Goal: Transaction & Acquisition: Purchase product/service

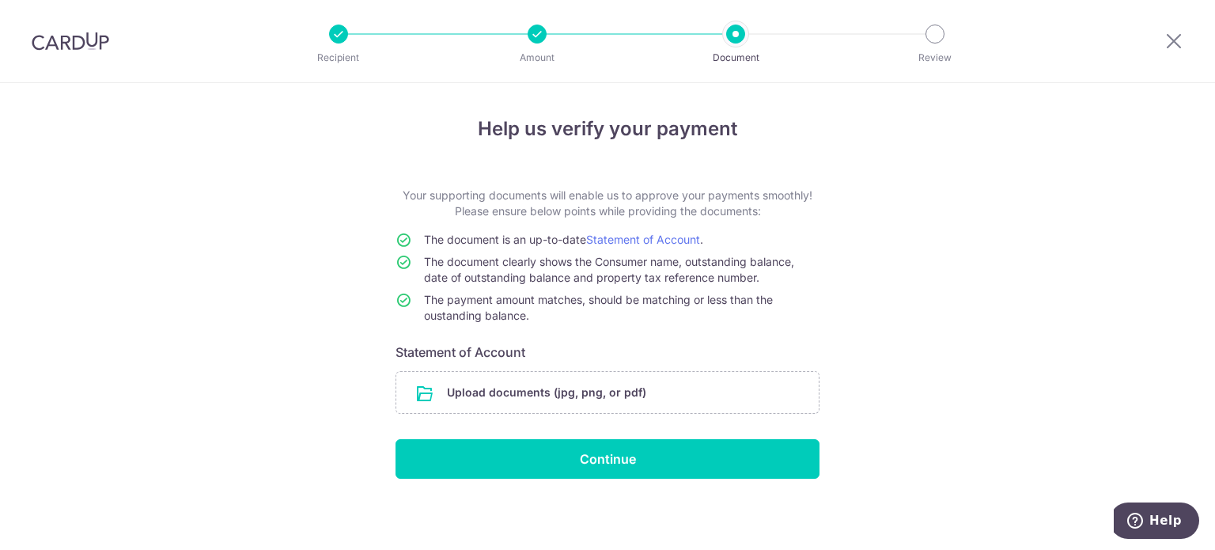
scroll to position [2, 0]
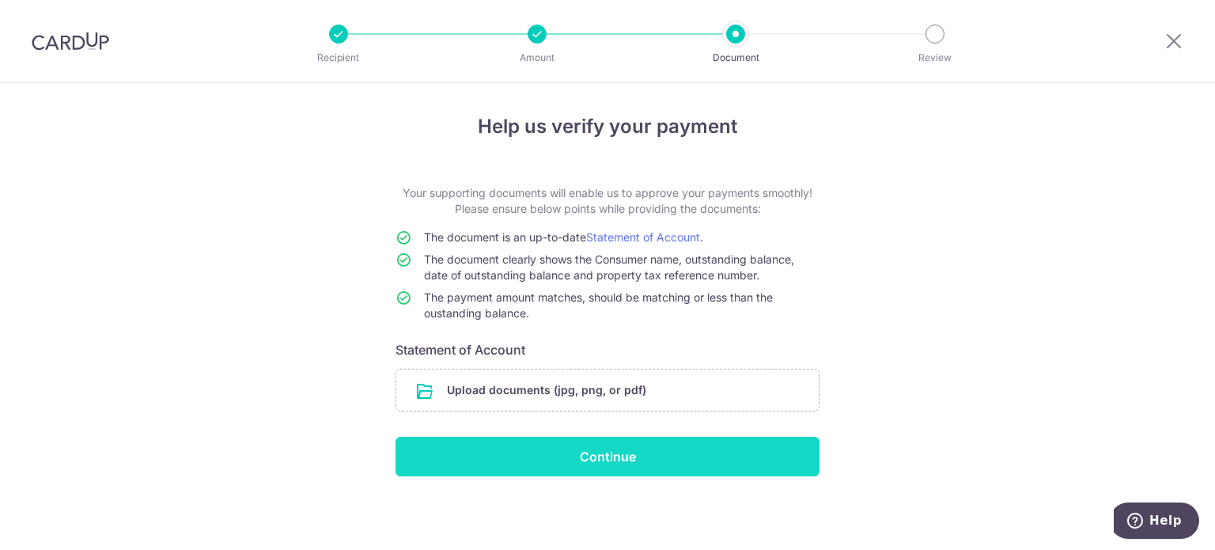
click at [684, 452] on input "Continue" at bounding box center [608, 457] width 424 height 40
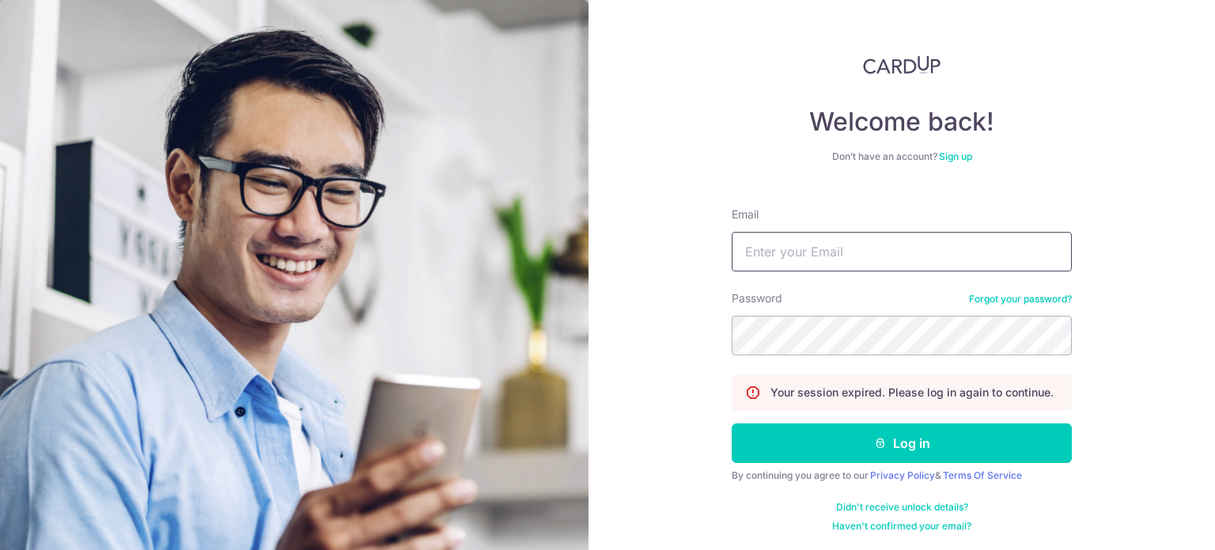
click at [764, 259] on input "Email" at bounding box center [902, 252] width 340 height 40
type input "[EMAIL_ADDRESS][DOMAIN_NAME]"
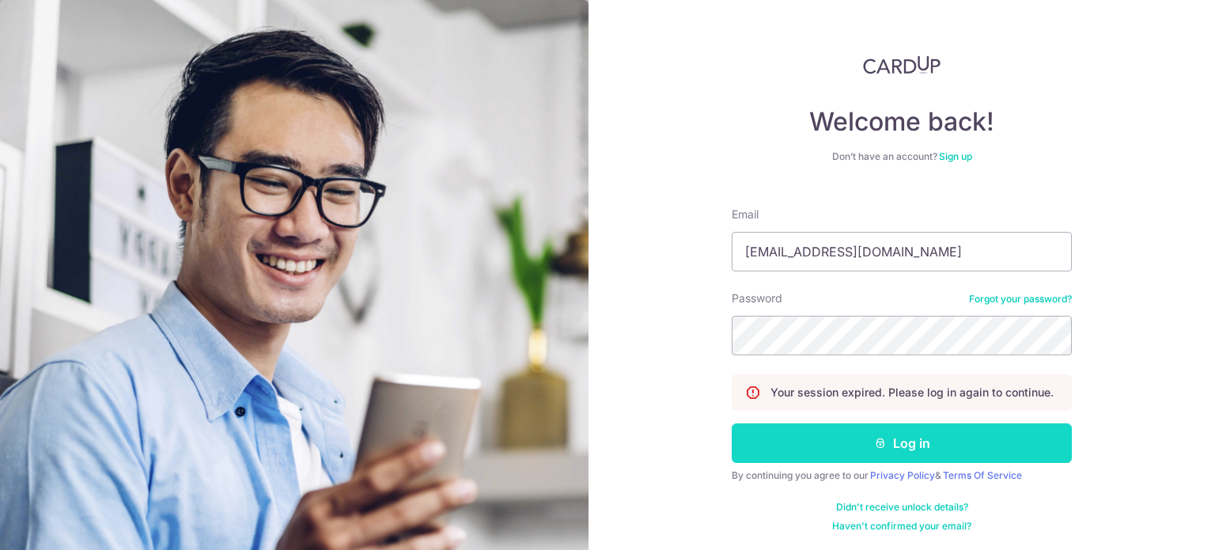
click at [921, 460] on button "Log in" at bounding box center [902, 443] width 340 height 40
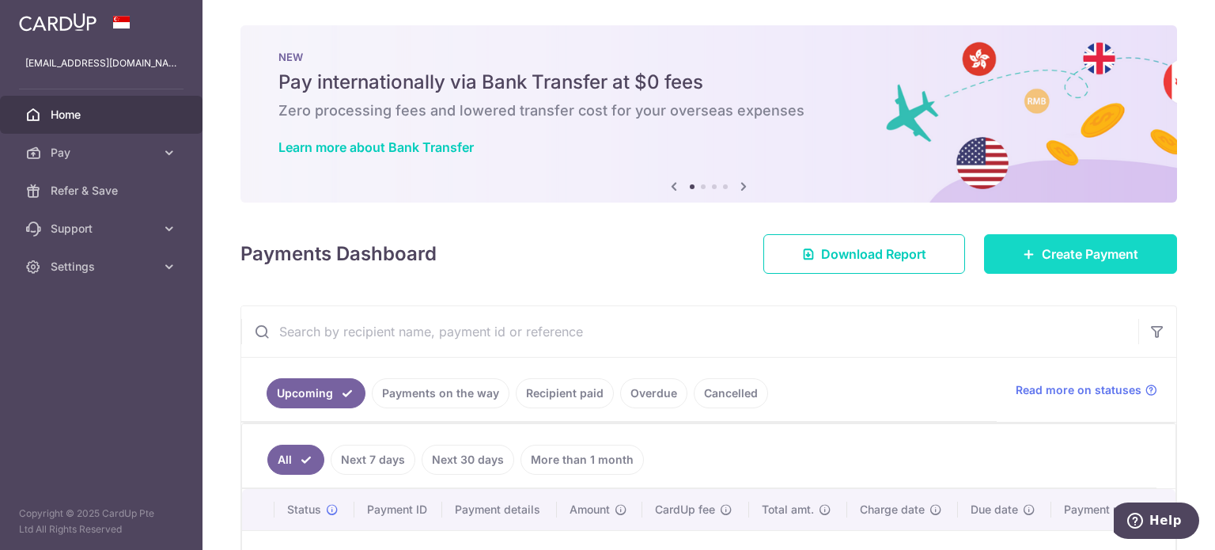
click at [1077, 259] on span "Create Payment" at bounding box center [1090, 253] width 97 height 19
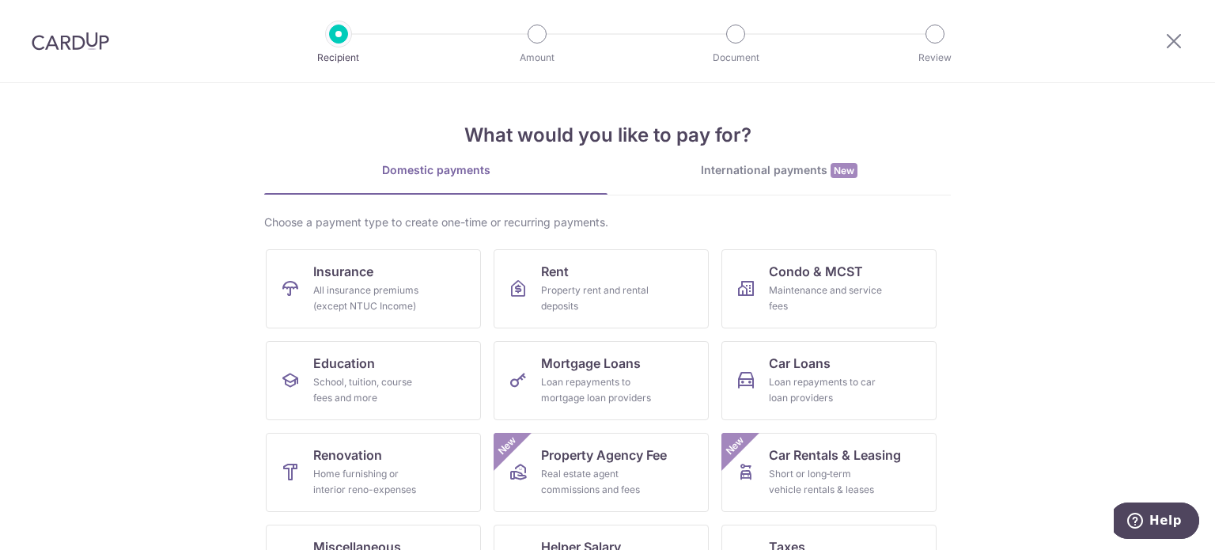
scroll to position [97, 0]
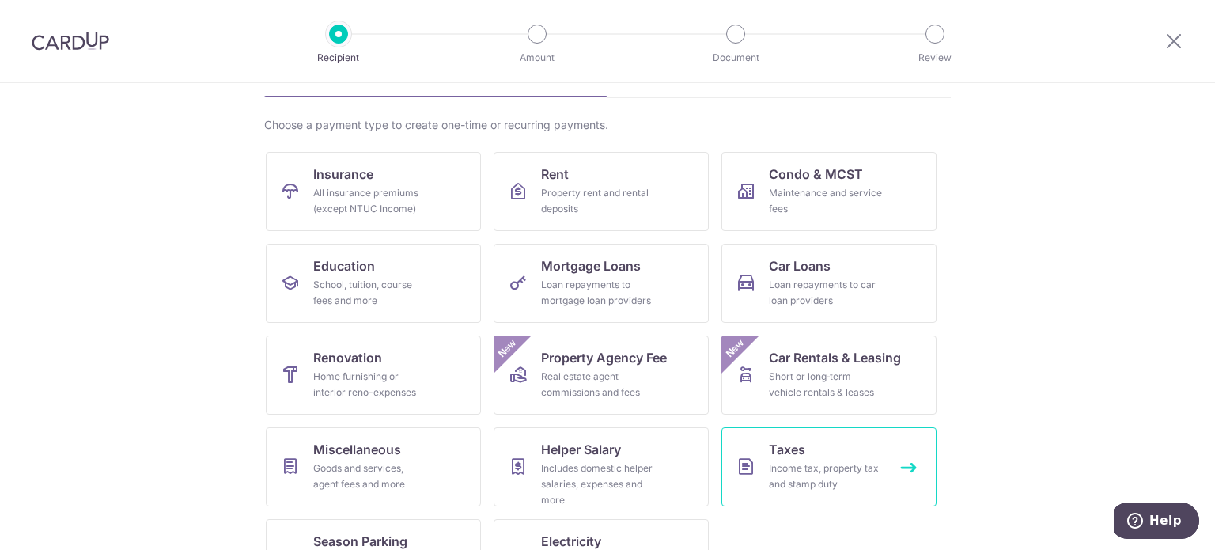
click at [793, 459] on link "Taxes Income tax, property tax and stamp duty" at bounding box center [828, 466] width 215 height 79
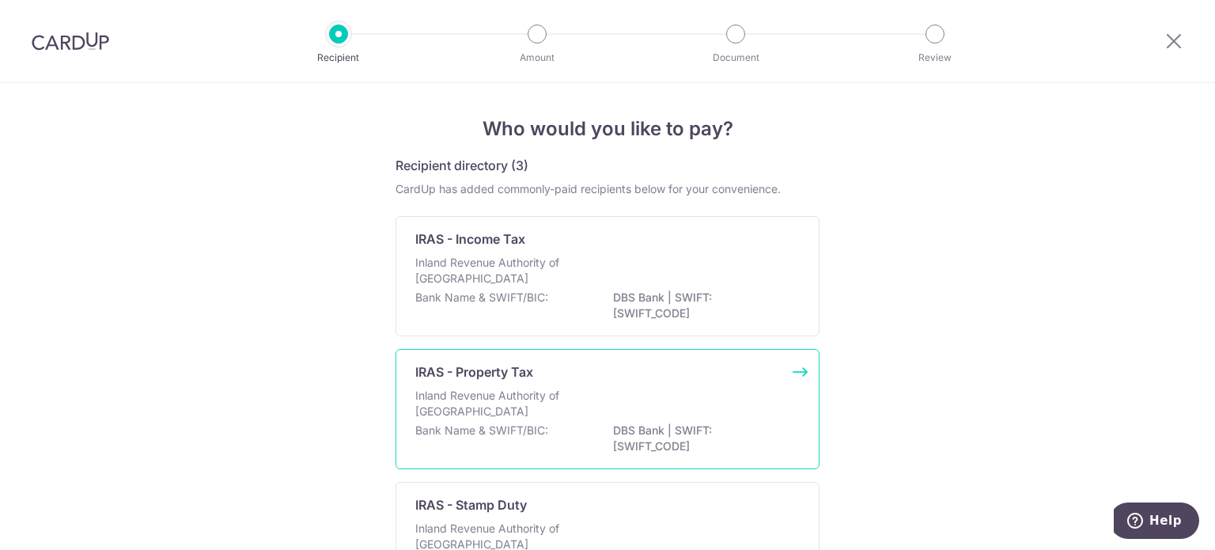
click at [554, 377] on div "IRAS - Property Tax" at bounding box center [597, 371] width 365 height 19
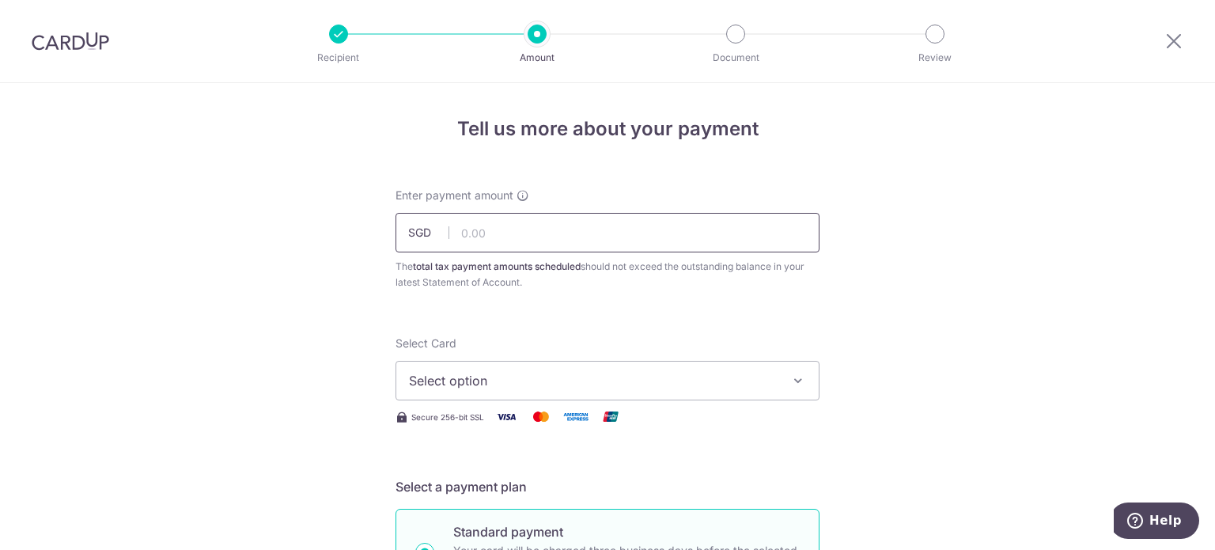
click at [491, 226] on input "text" at bounding box center [608, 233] width 424 height 40
type input "67.66"
click at [815, 339] on div "Select Card Select option Add credit card Your Cards **** 6130" at bounding box center [608, 367] width 424 height 65
click at [686, 366] on button "Select option" at bounding box center [608, 381] width 424 height 40
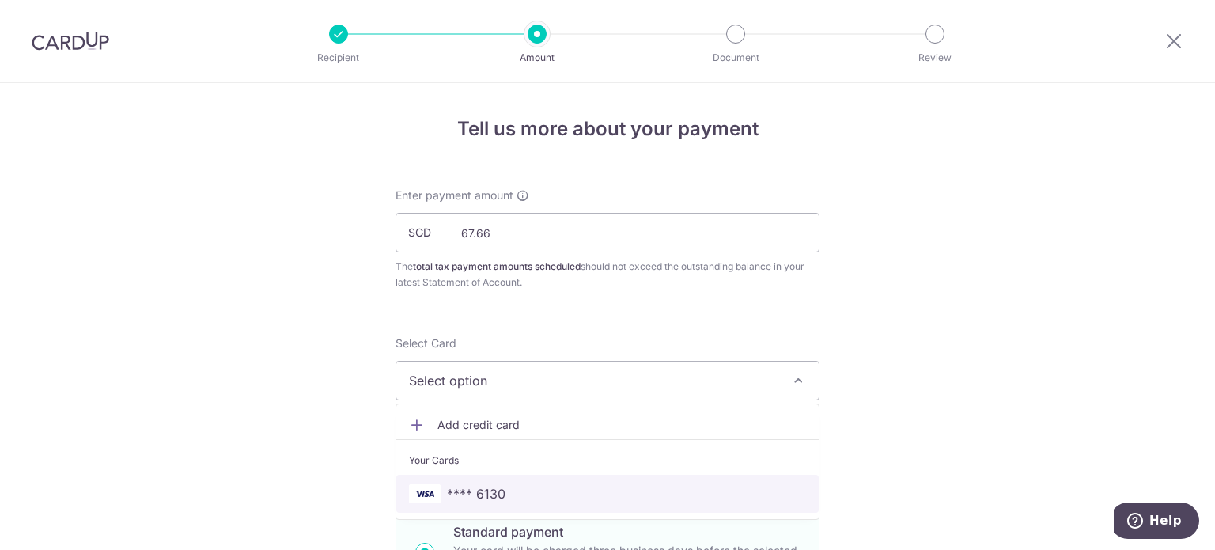
click at [557, 486] on span "**** 6130" at bounding box center [607, 493] width 397 height 19
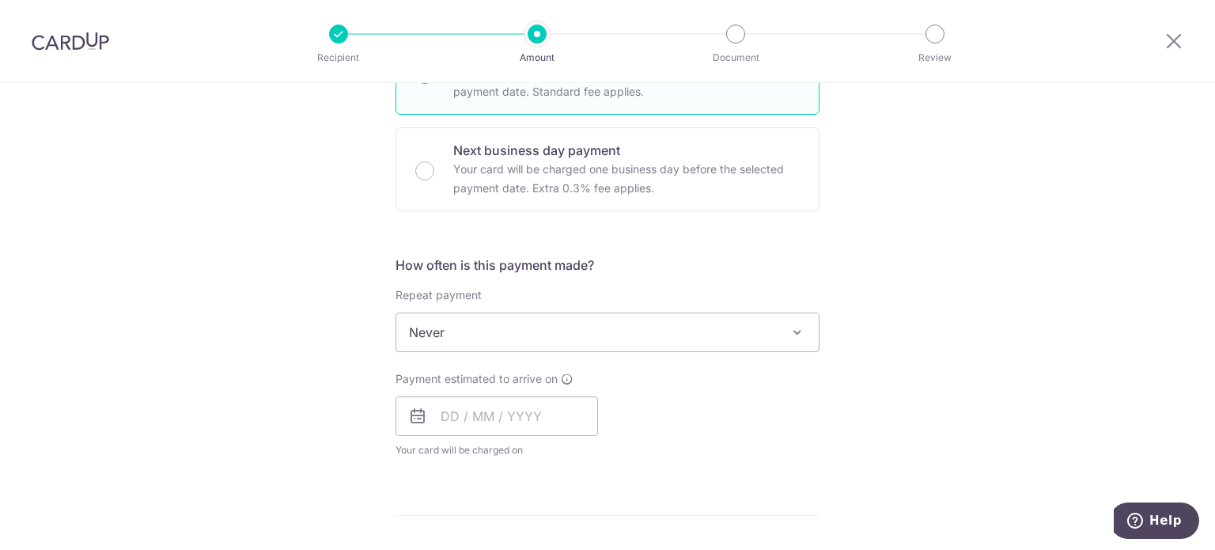
scroll to position [575, 0]
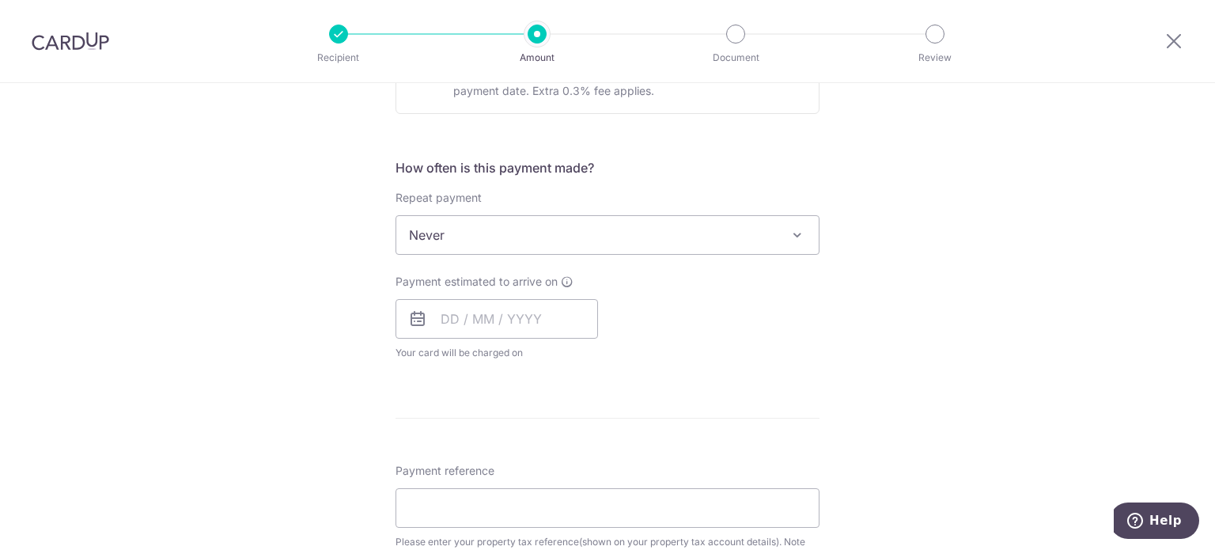
click at [556, 234] on span "Never" at bounding box center [607, 235] width 422 height 38
click at [280, 290] on div "Tell us more about your payment Enter payment amount SGD 67.66 67.66 The total …" at bounding box center [607, 275] width 1215 height 1534
click at [444, 328] on input "text" at bounding box center [497, 319] width 203 height 40
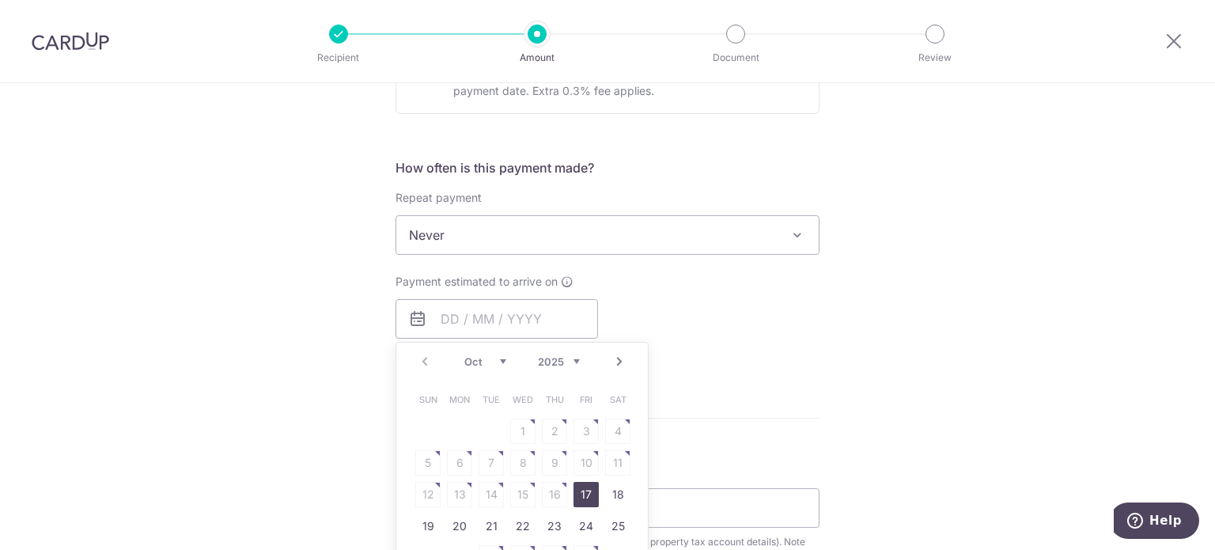
click at [584, 498] on link "17" at bounding box center [586, 494] width 25 height 25
type input "17/10/2025"
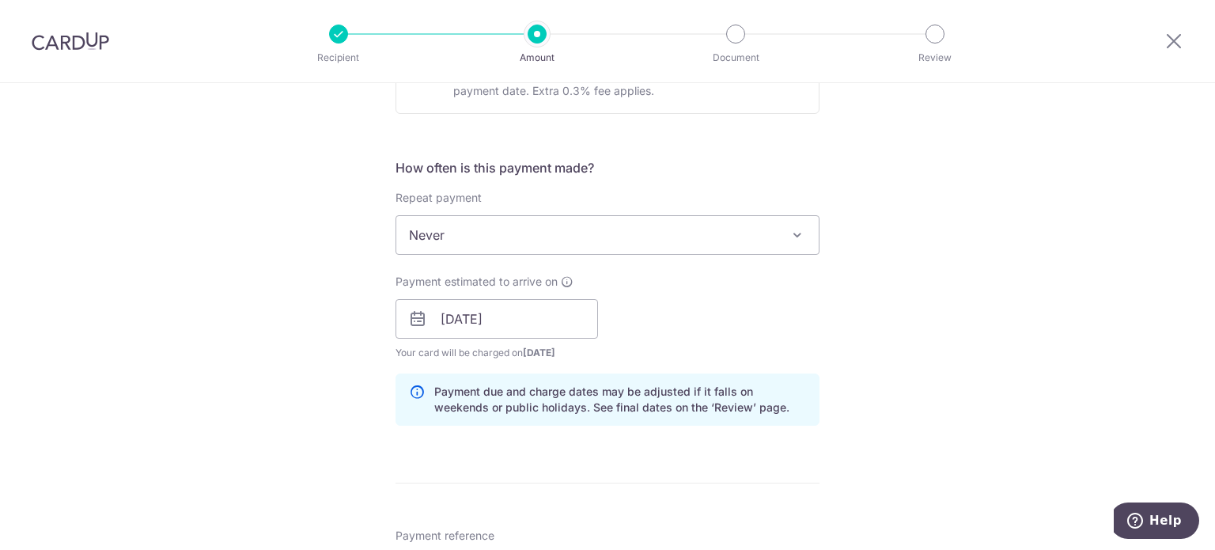
click at [1060, 321] on div "Tell us more about your payment Enter payment amount SGD 67.66 67.66 The total …" at bounding box center [607, 307] width 1215 height 1599
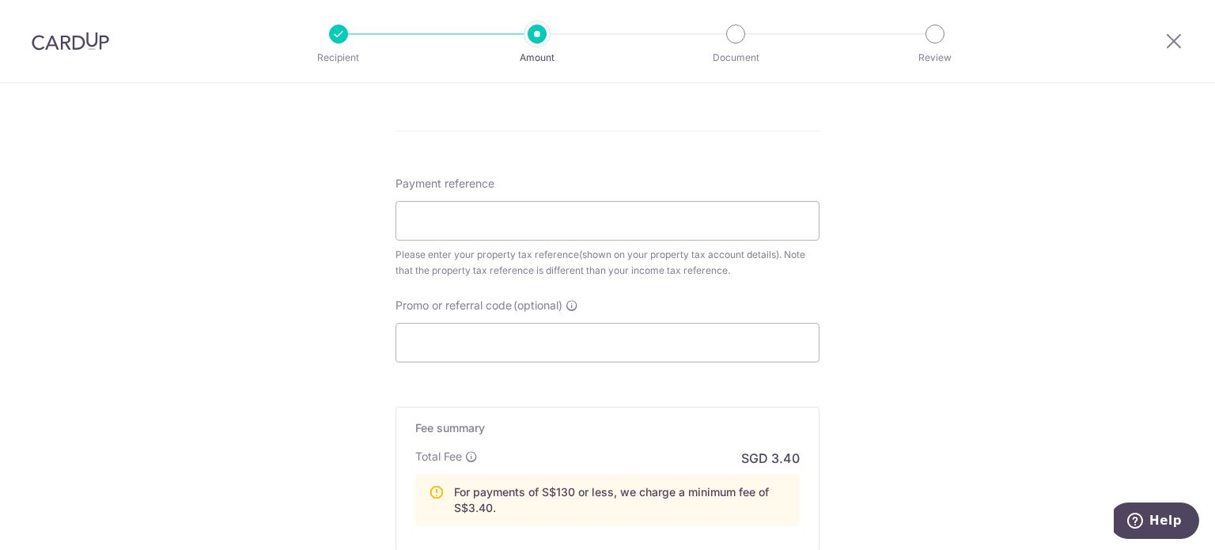
scroll to position [929, 0]
click at [557, 216] on input "Payment reference" at bounding box center [608, 219] width 424 height 40
type input "5456194G"
click at [505, 332] on input "Promo or referral code (optional)" at bounding box center [608, 341] width 424 height 40
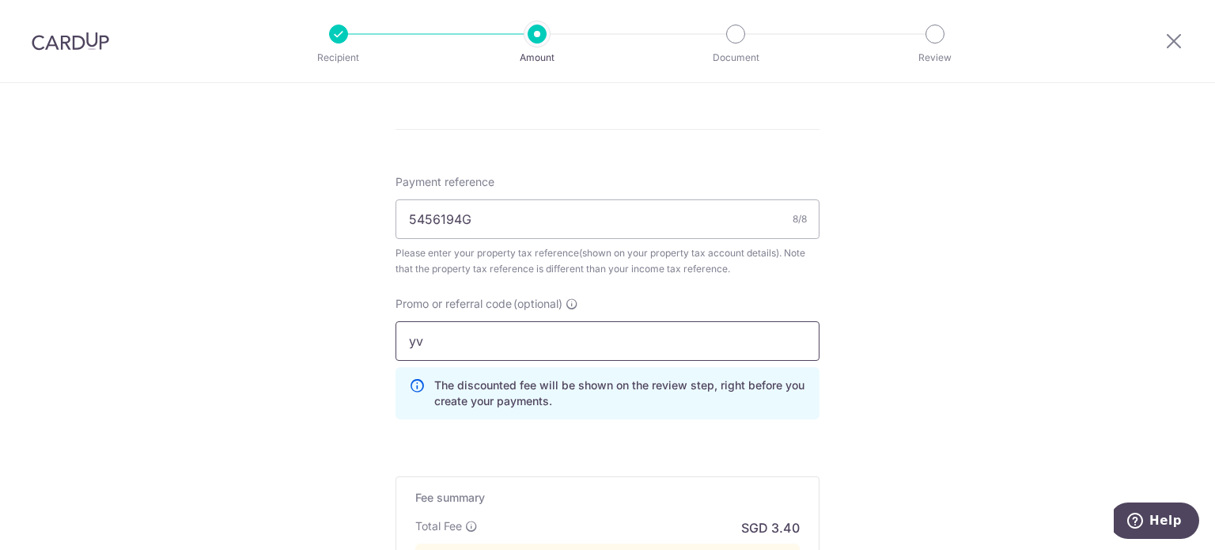
type input "y"
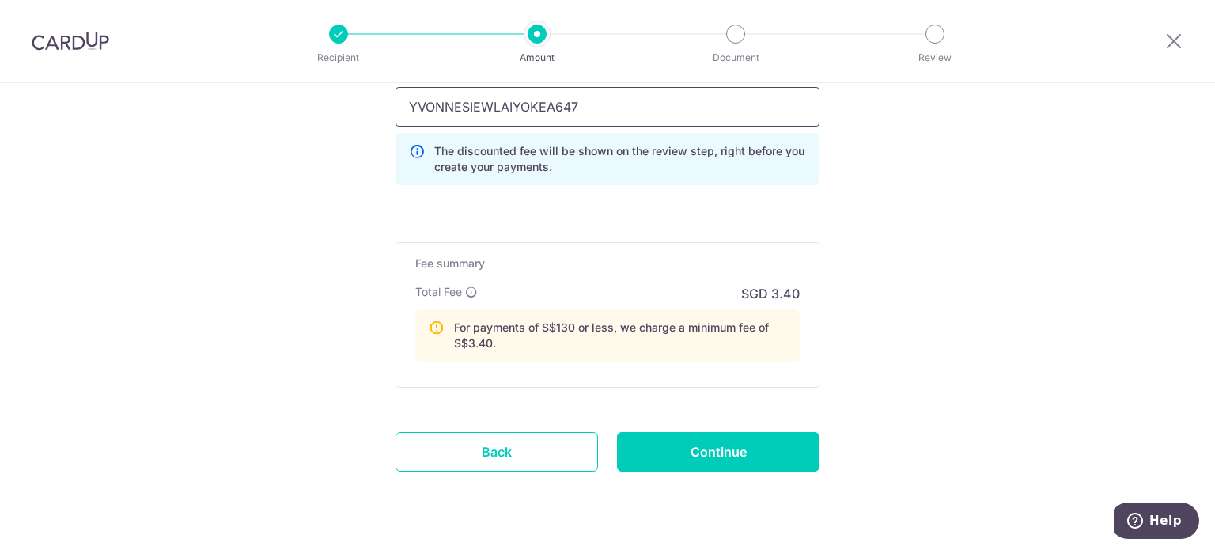
scroll to position [1200, 0]
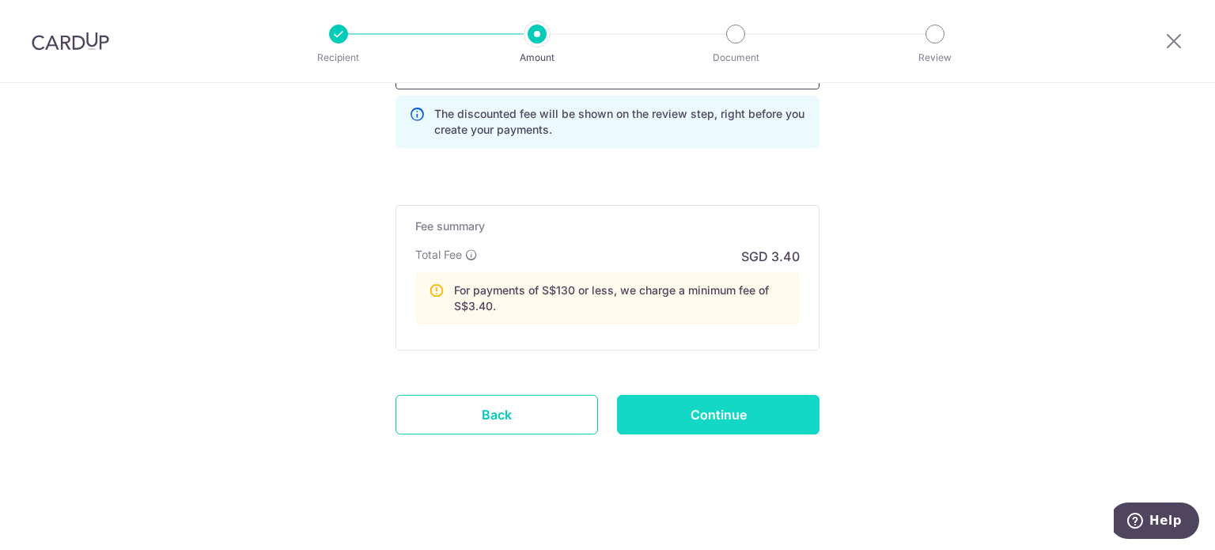
type input "YVONNESIEWLAIYOKEA647"
click at [713, 401] on input "Continue" at bounding box center [718, 415] width 203 height 40
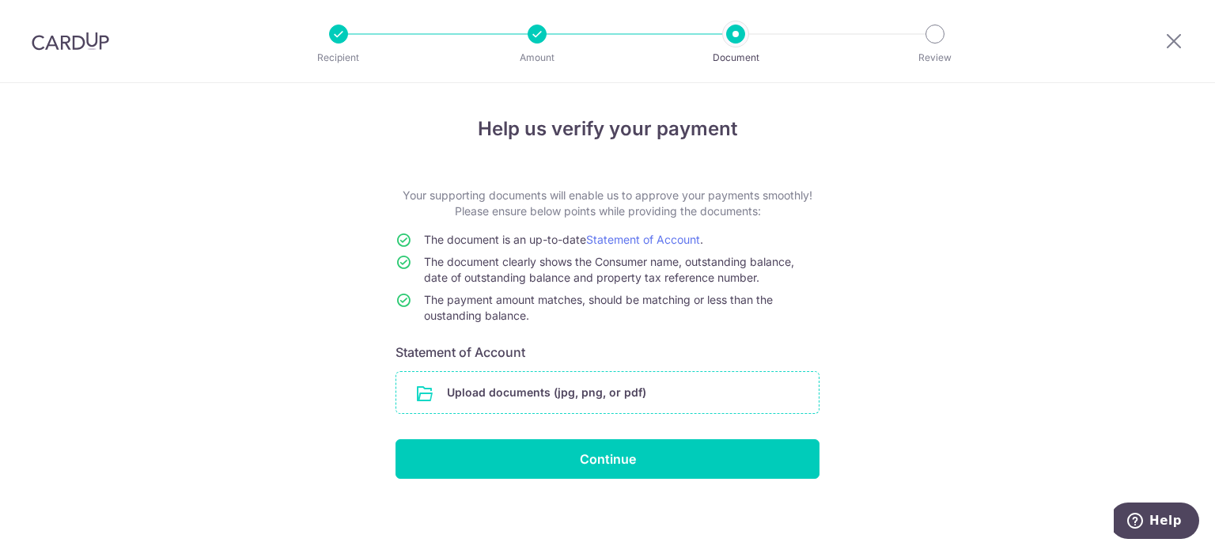
click at [617, 395] on input "file" at bounding box center [607, 392] width 422 height 41
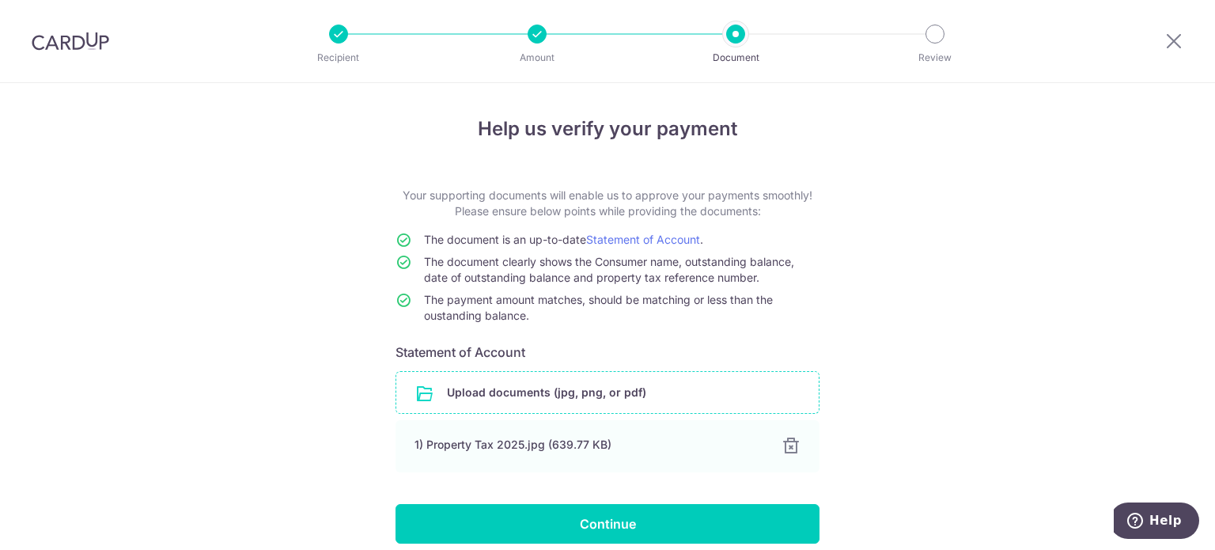
click at [914, 444] on div "Help us verify your payment Your supporting documents will enable us to approve…" at bounding box center [607, 350] width 1215 height 535
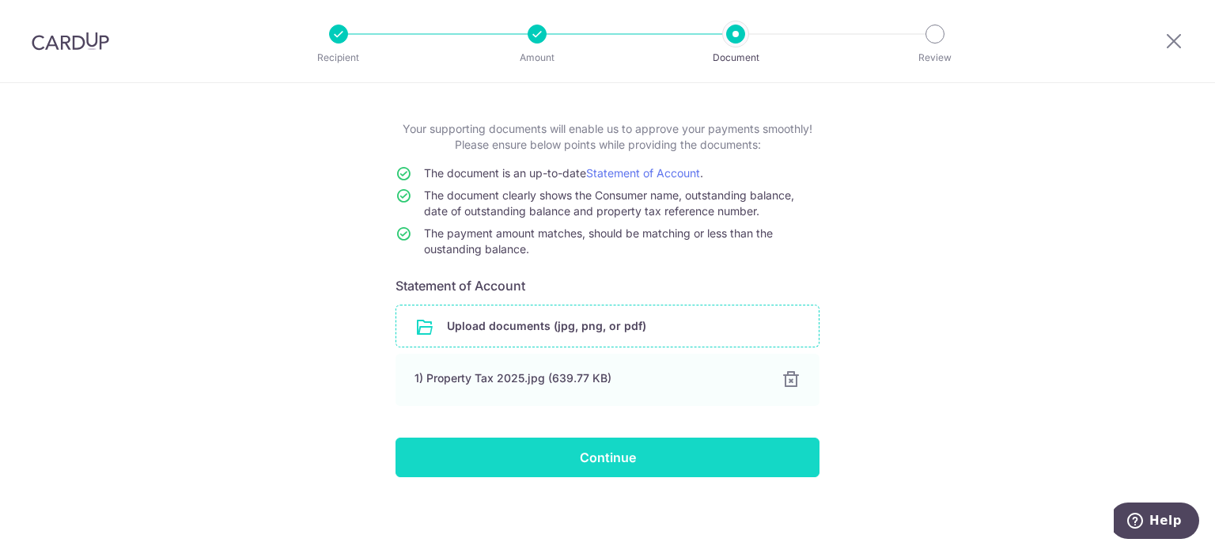
click at [616, 438] on input "Continue" at bounding box center [608, 457] width 424 height 40
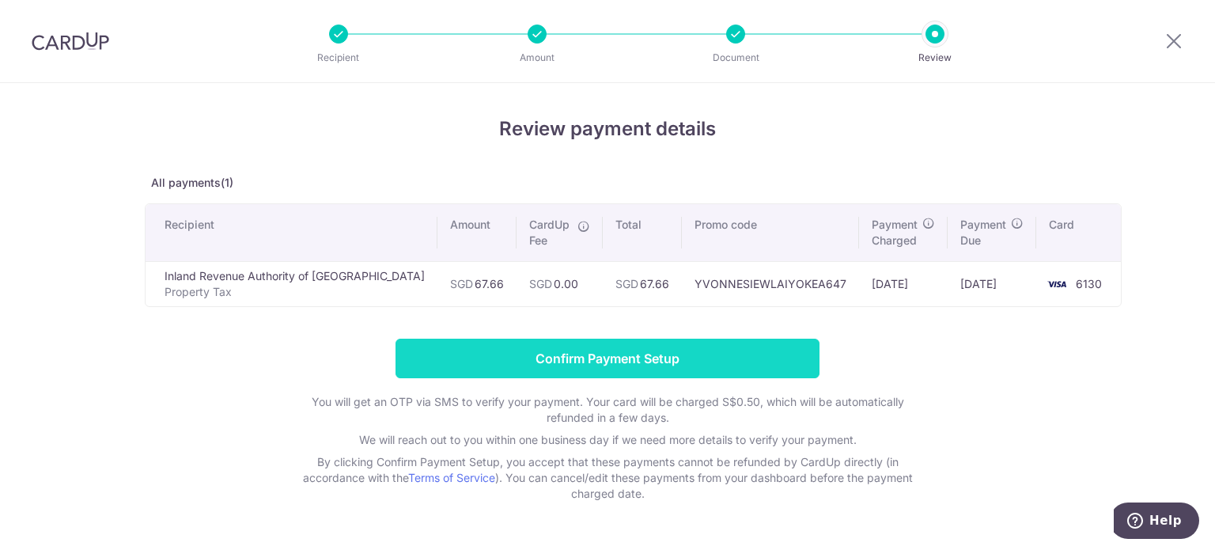
click at [642, 356] on input "Confirm Payment Setup" at bounding box center [608, 359] width 424 height 40
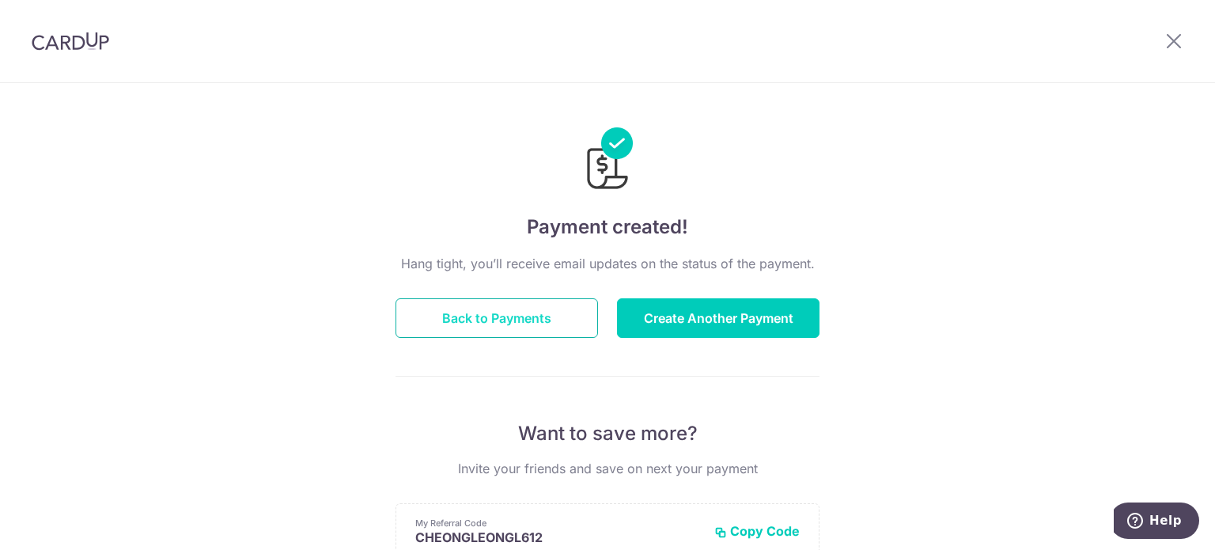
click at [479, 319] on button "Back to Payments" at bounding box center [497, 318] width 203 height 40
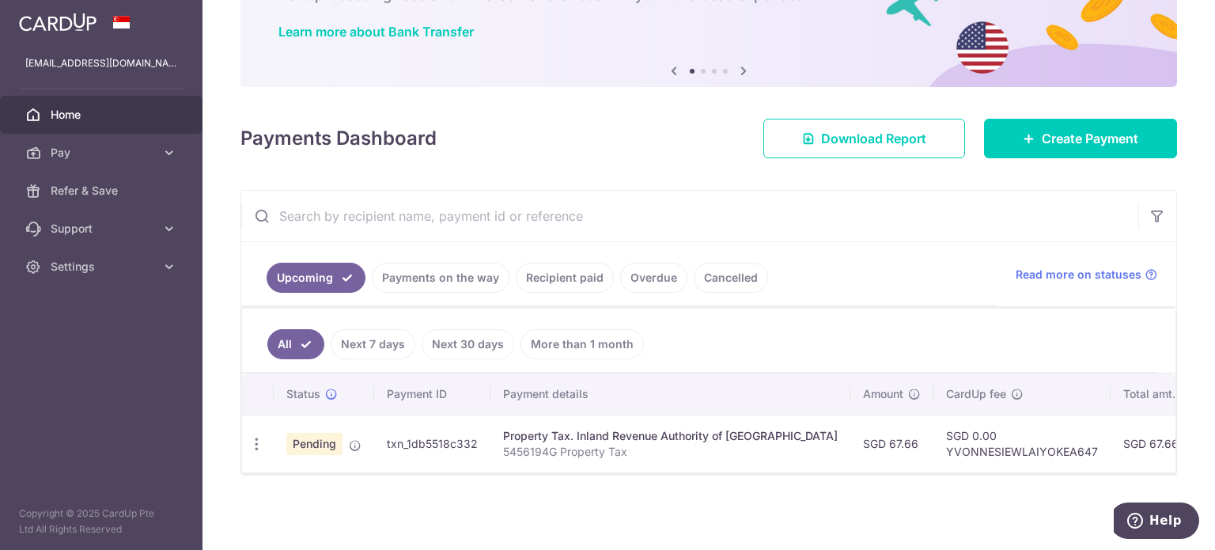
scroll to position [0, 290]
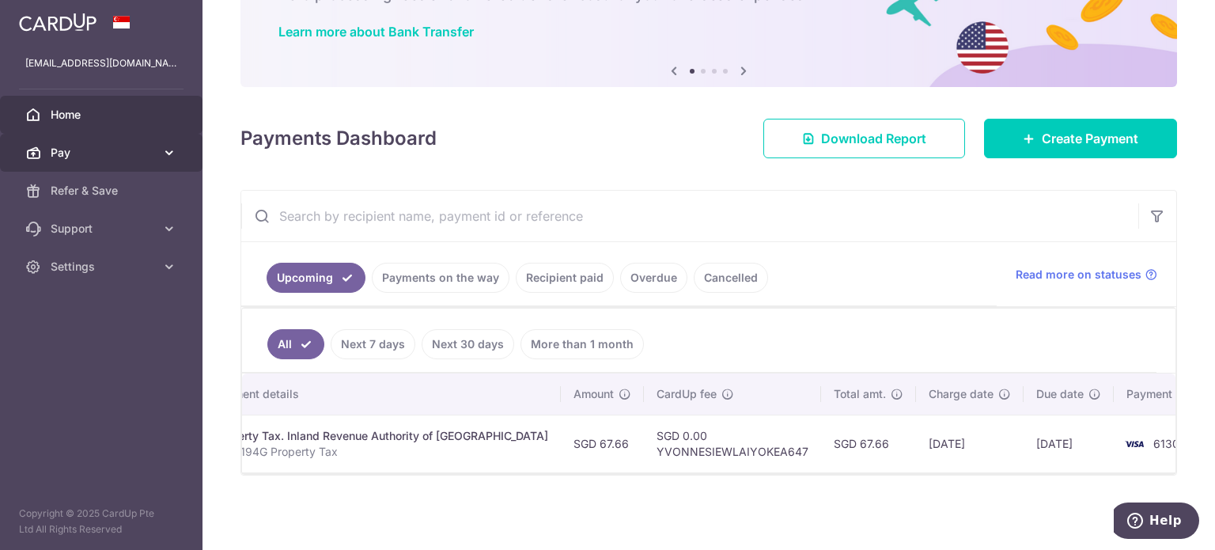
click at [170, 146] on icon at bounding box center [169, 153] width 16 height 16
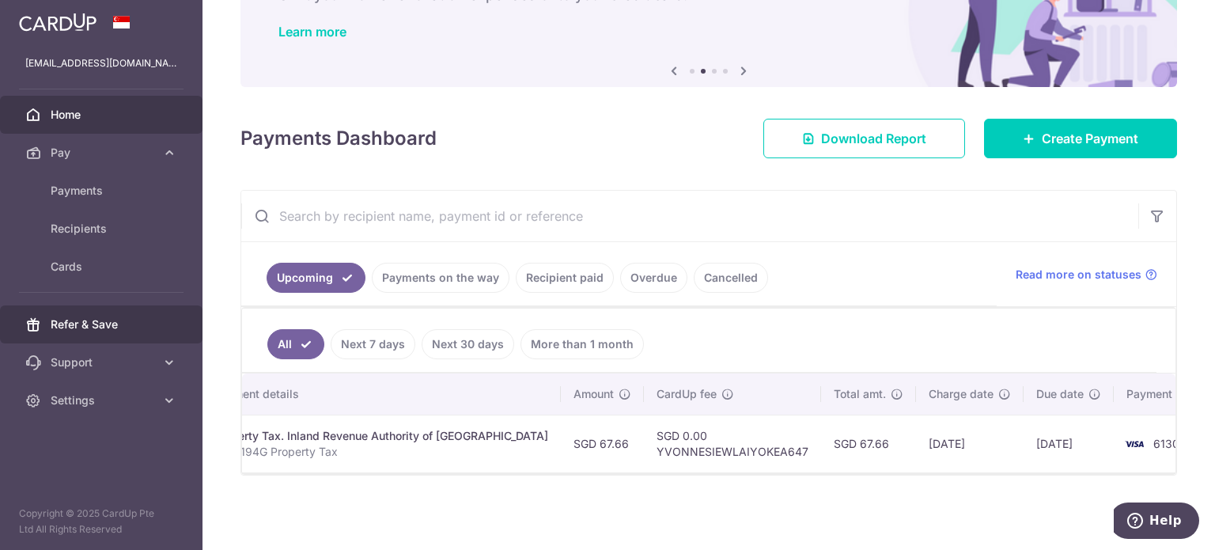
click at [123, 320] on span "Refer & Save" at bounding box center [103, 324] width 104 height 16
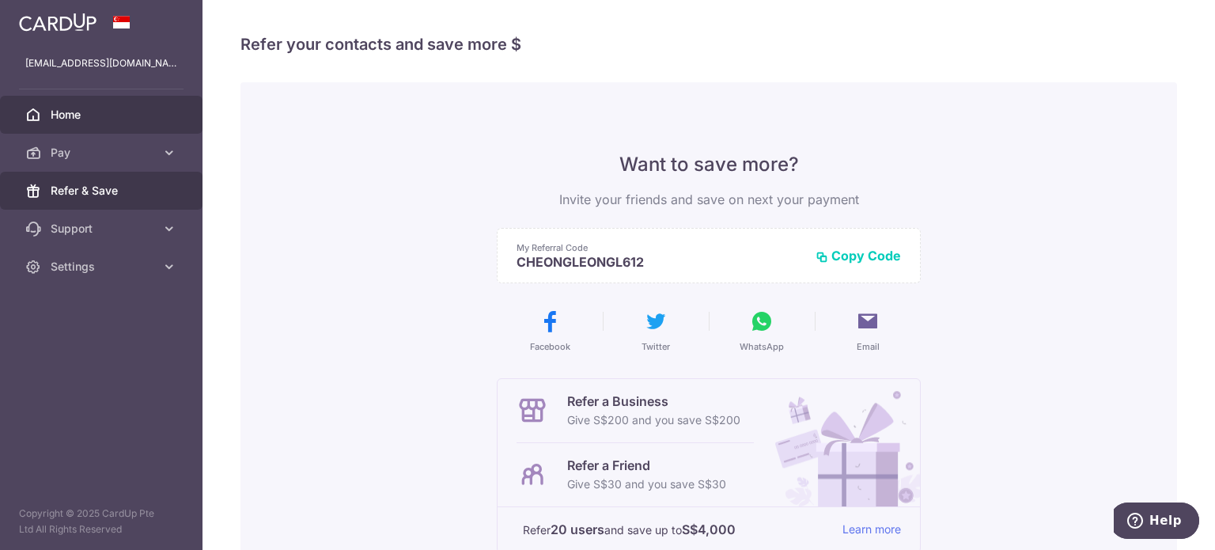
click at [74, 121] on span "Home" at bounding box center [103, 115] width 104 height 16
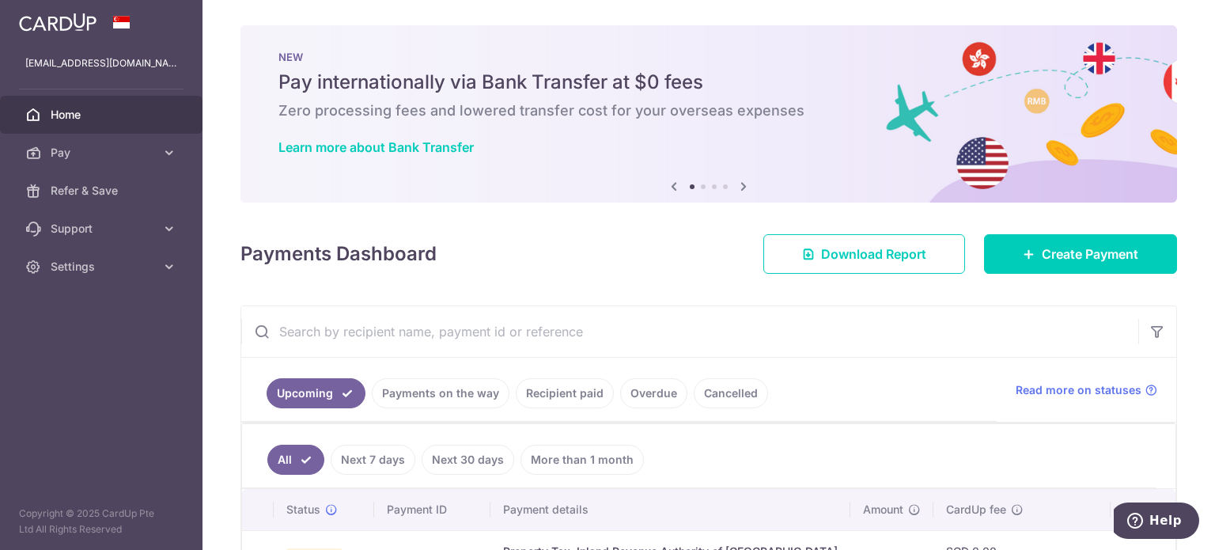
click at [742, 183] on icon at bounding box center [743, 186] width 19 height 20
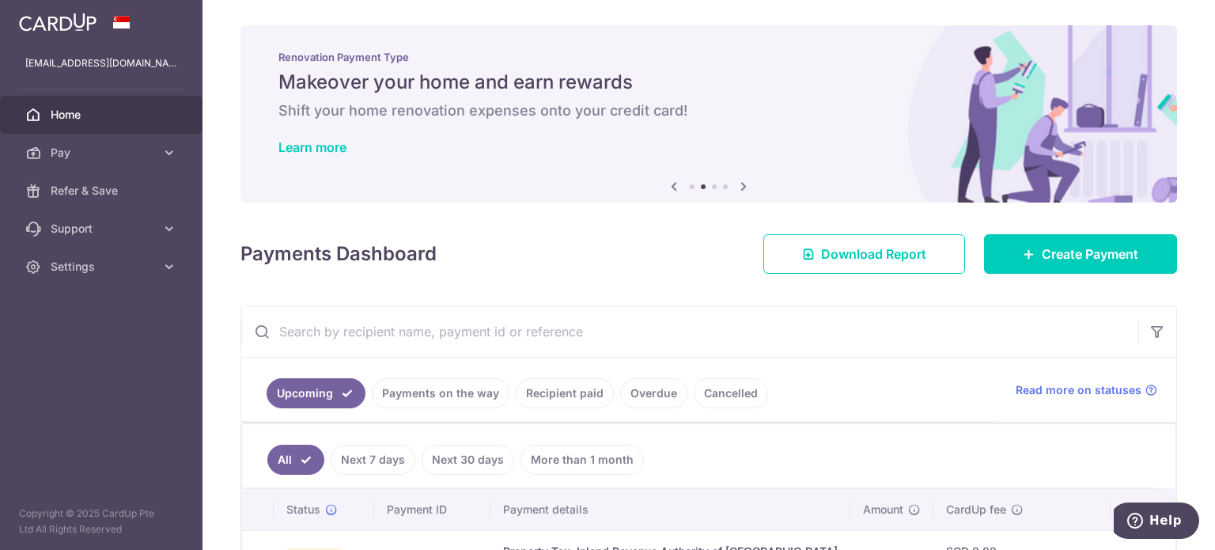
click at [742, 183] on icon at bounding box center [743, 186] width 19 height 20
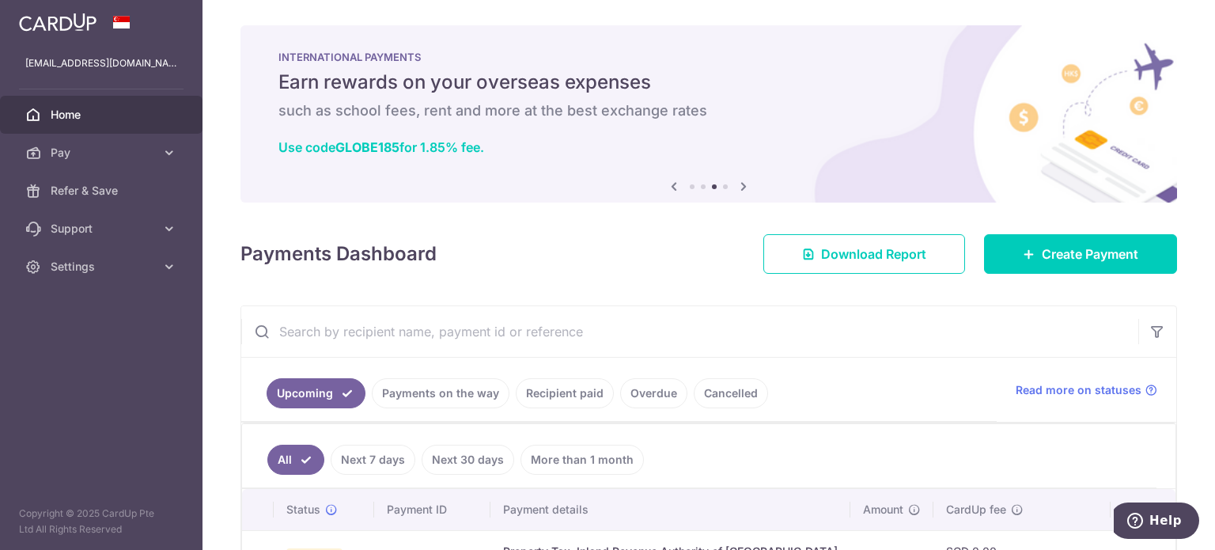
click at [744, 187] on icon at bounding box center [743, 186] width 19 height 20
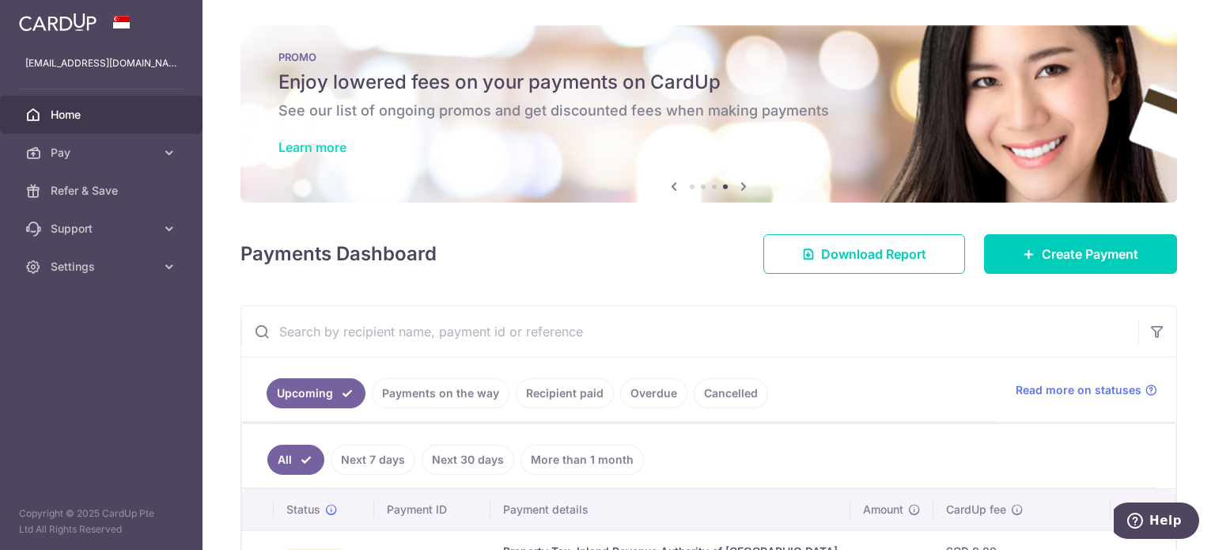
click at [334, 145] on link "Learn more" at bounding box center [312, 147] width 68 height 16
